Goal: Task Accomplishment & Management: Complete application form

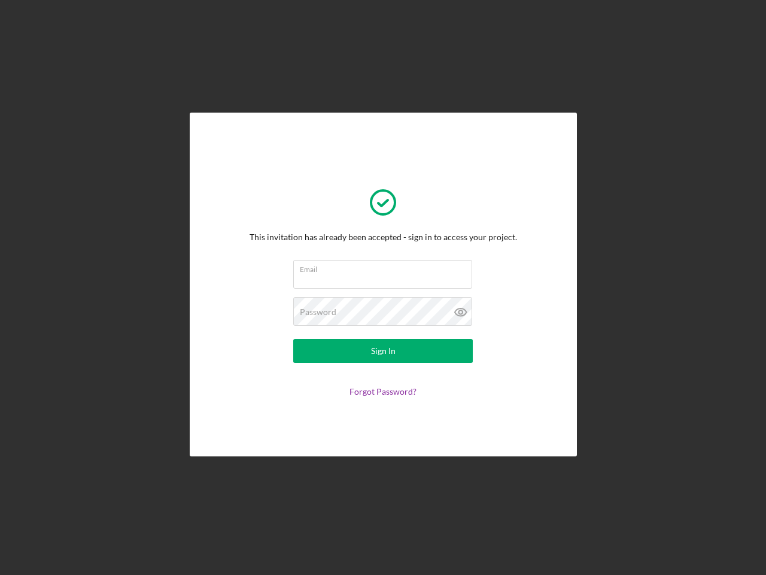
click at [383, 287] on input "Email" at bounding box center [382, 274] width 179 height 29
click at [461, 312] on icon at bounding box center [461, 312] width 30 height 30
